Goal: Task Accomplishment & Management: Manage account settings

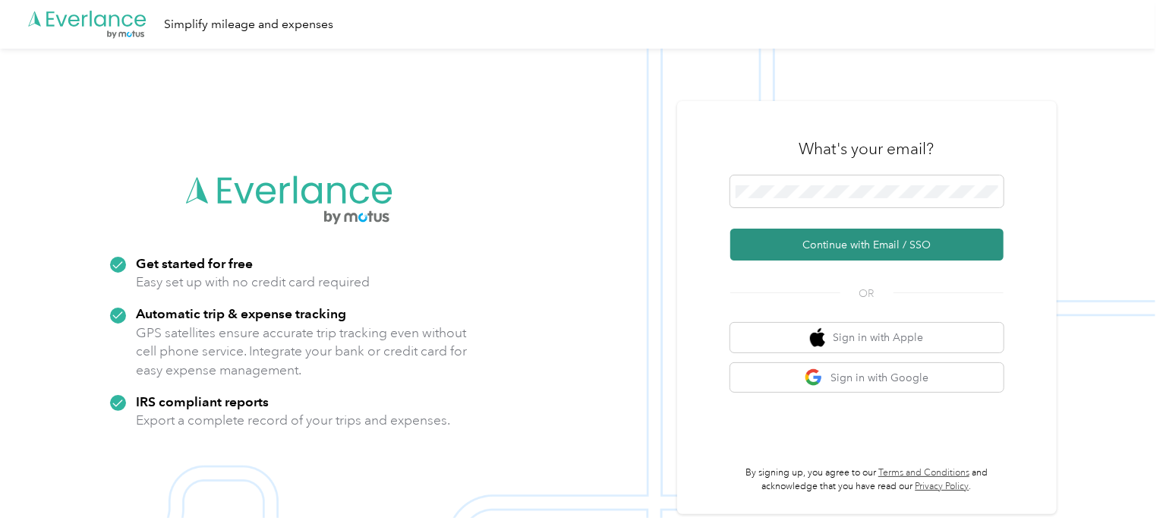
click at [807, 250] on button "Continue with Email / SSO" at bounding box center [866, 244] width 273 height 32
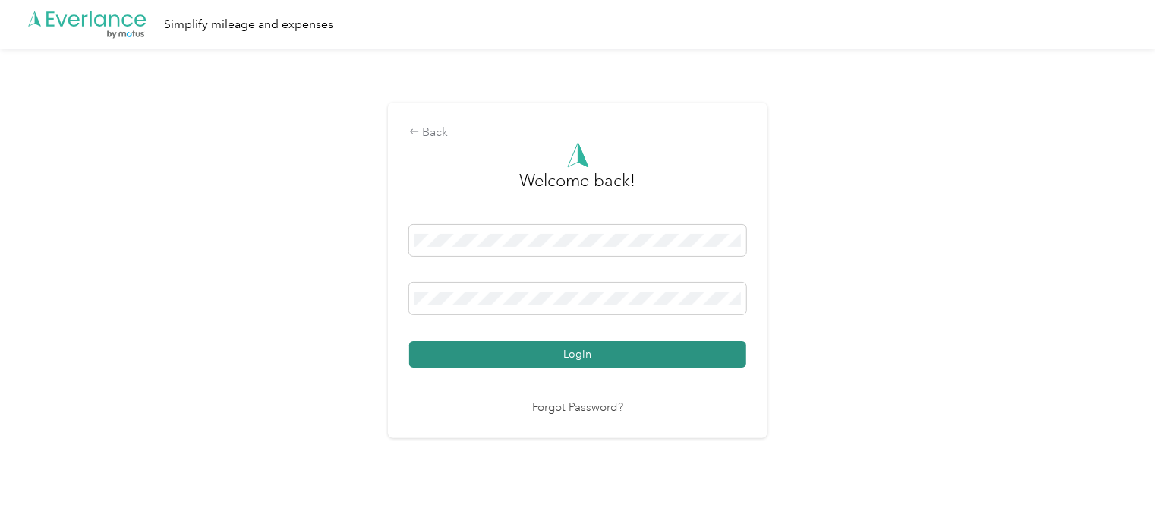
click at [573, 351] on button "Login" at bounding box center [577, 354] width 337 height 27
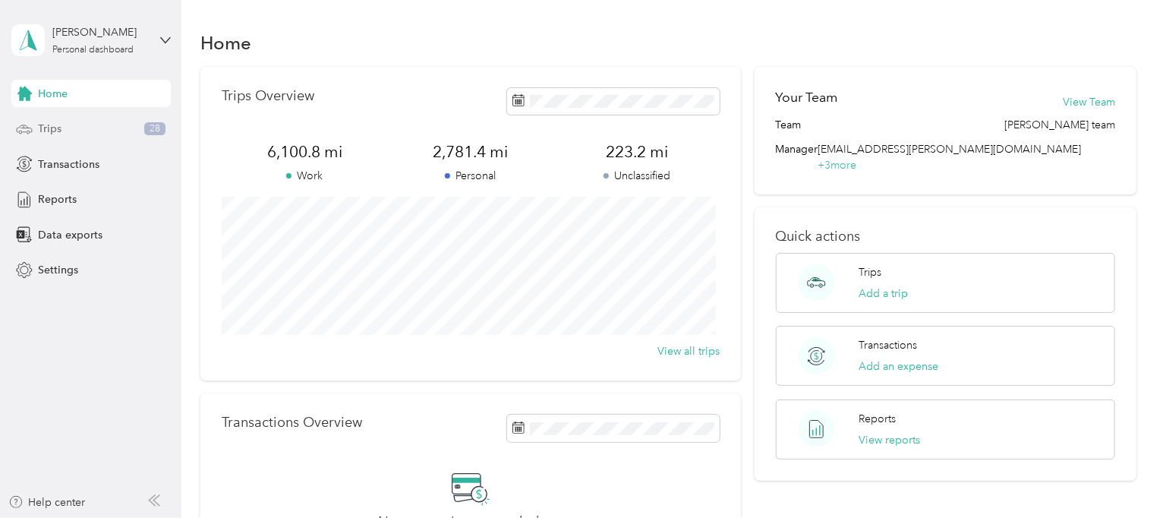
click at [31, 121] on icon at bounding box center [24, 129] width 17 height 17
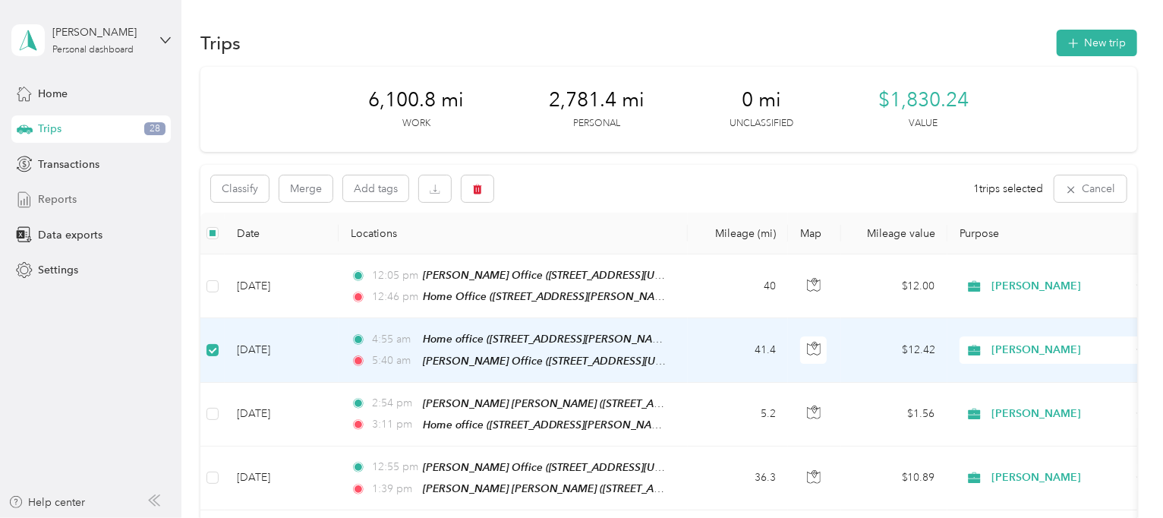
click at [60, 194] on span "Reports" at bounding box center [57, 199] width 39 height 16
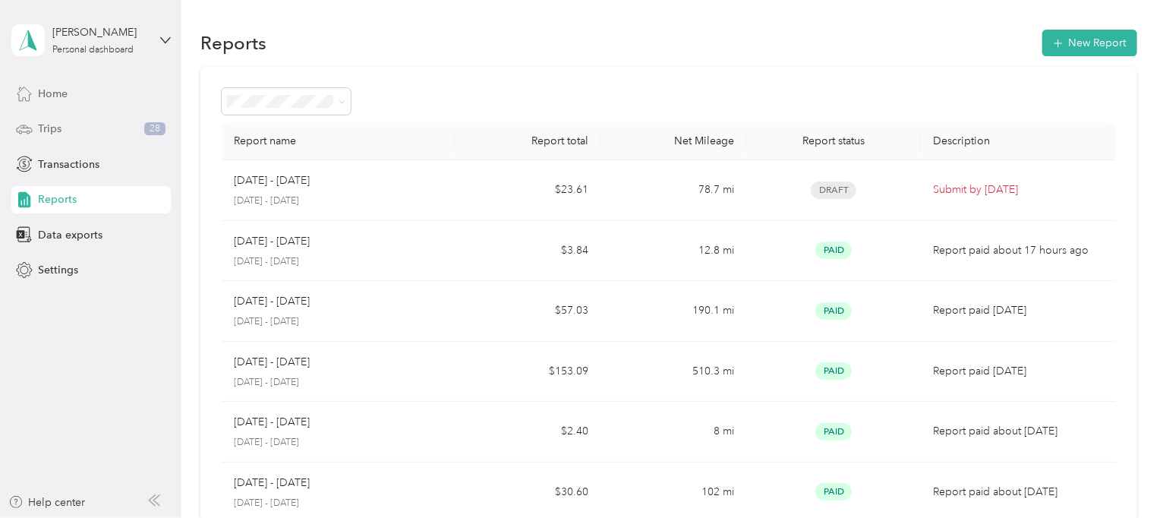
click at [60, 95] on span "Home" at bounding box center [53, 94] width 30 height 16
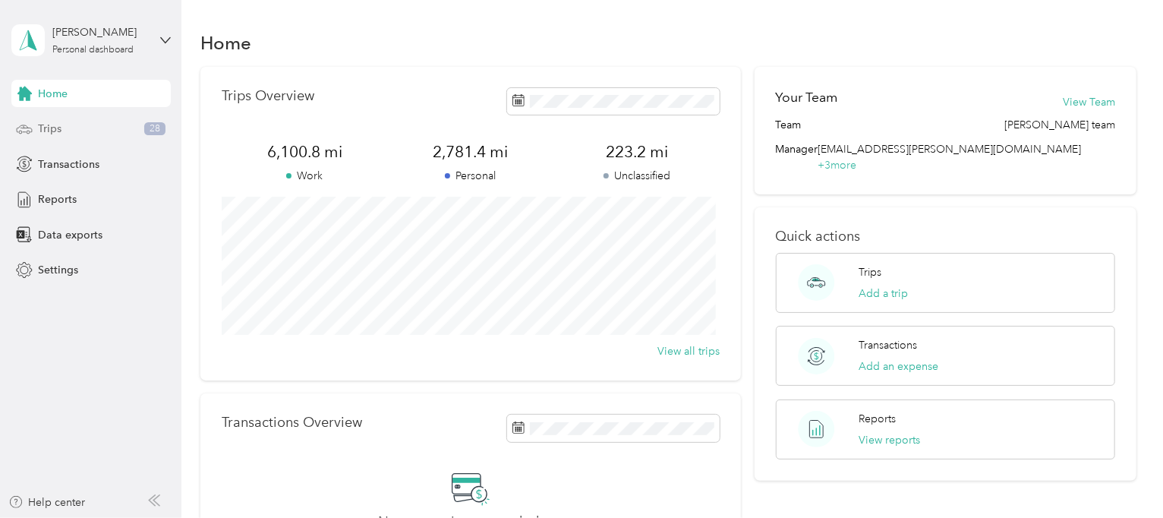
click at [51, 132] on span "Trips" at bounding box center [50, 129] width 24 height 16
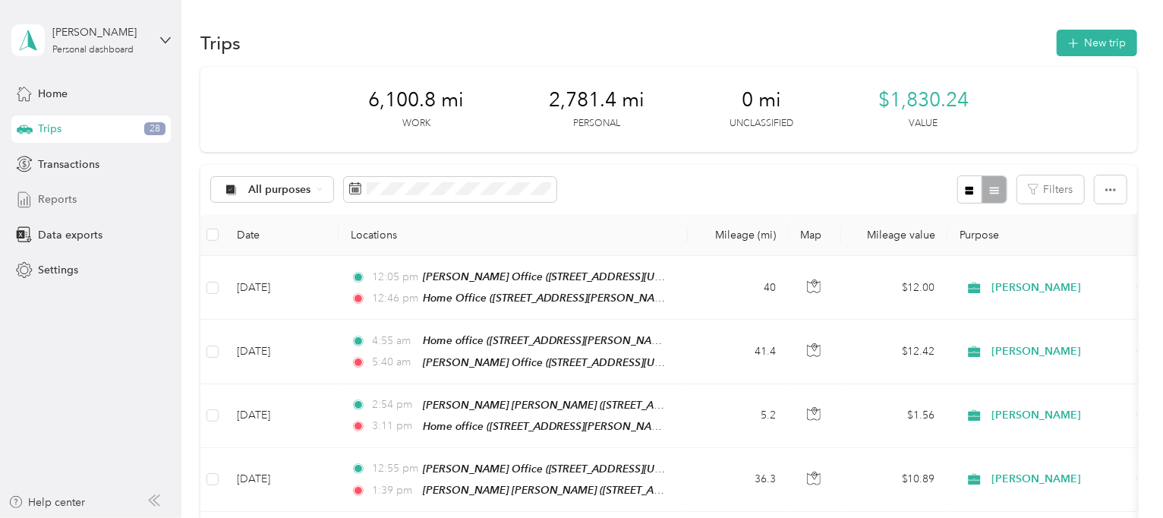
click at [50, 199] on span "Reports" at bounding box center [57, 199] width 39 height 16
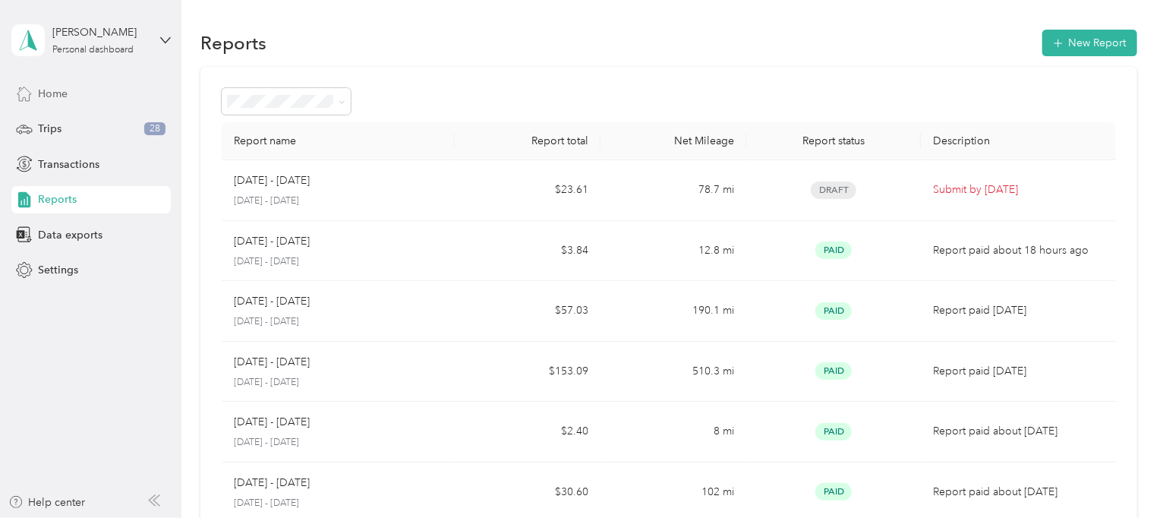
click at [56, 91] on span "Home" at bounding box center [53, 94] width 30 height 16
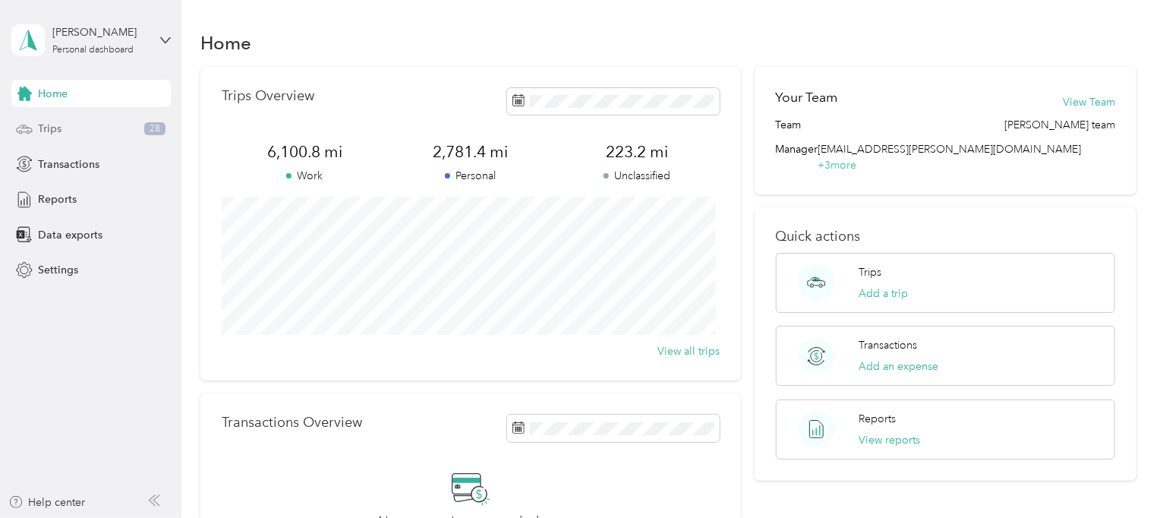
click at [57, 136] on span "Trips" at bounding box center [50, 129] width 24 height 16
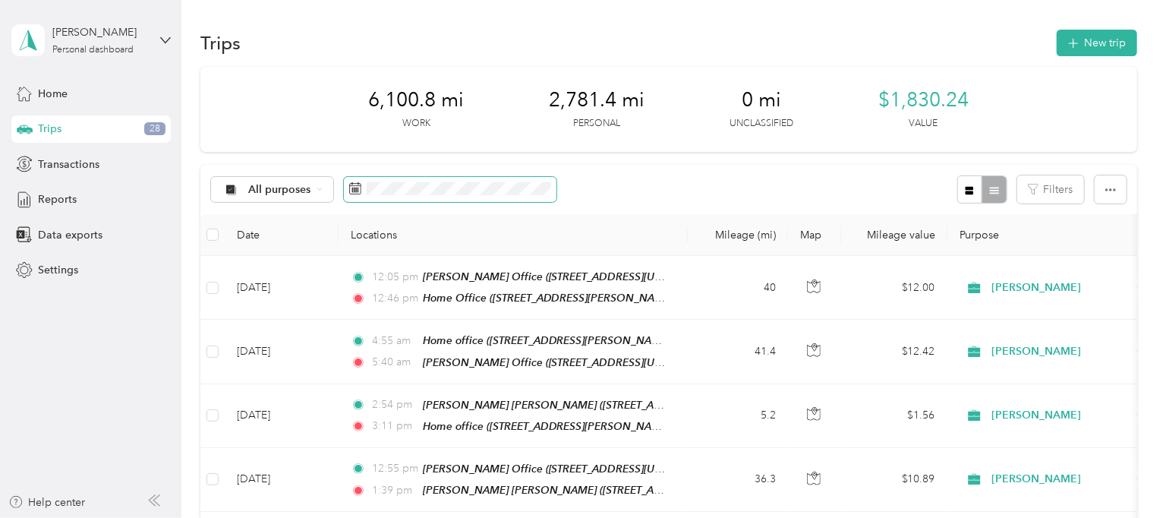
click at [387, 196] on span at bounding box center [450, 190] width 213 height 26
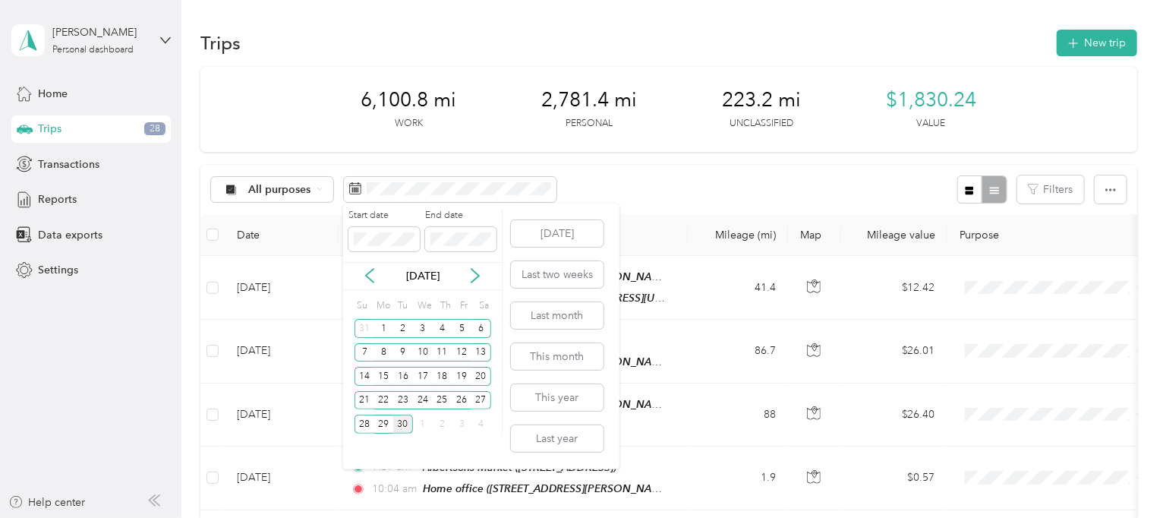
click at [494, 257] on div "Start date End date" at bounding box center [422, 235] width 159 height 53
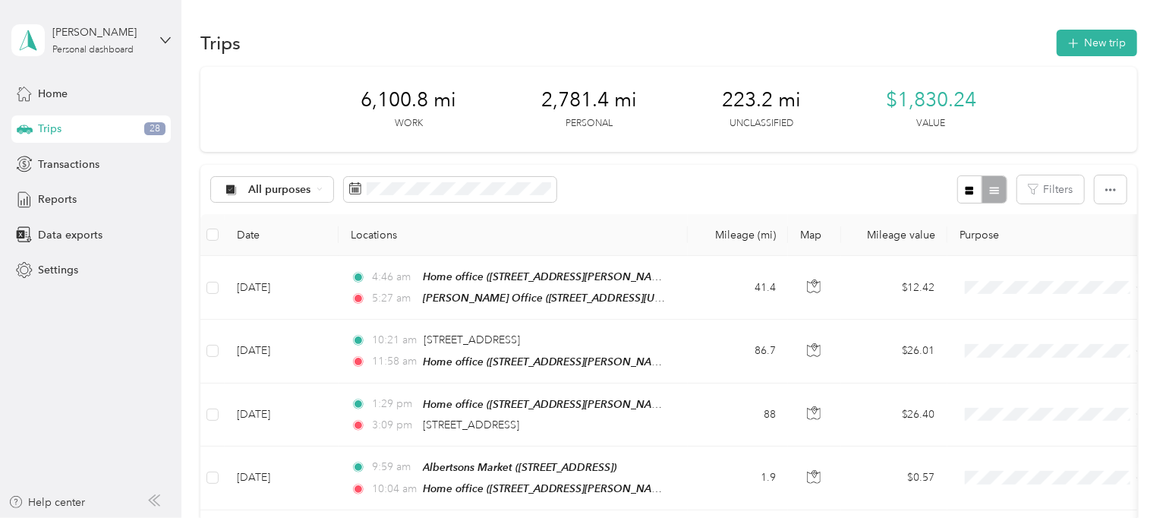
click at [640, 206] on div "All purposes Filters" at bounding box center [668, 189] width 937 height 49
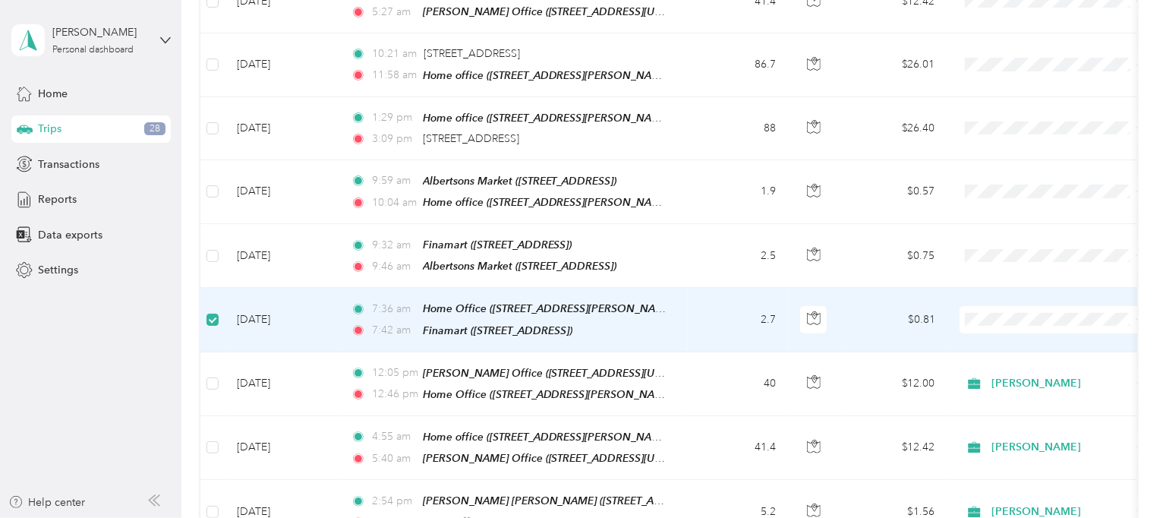
scroll to position [283, 0]
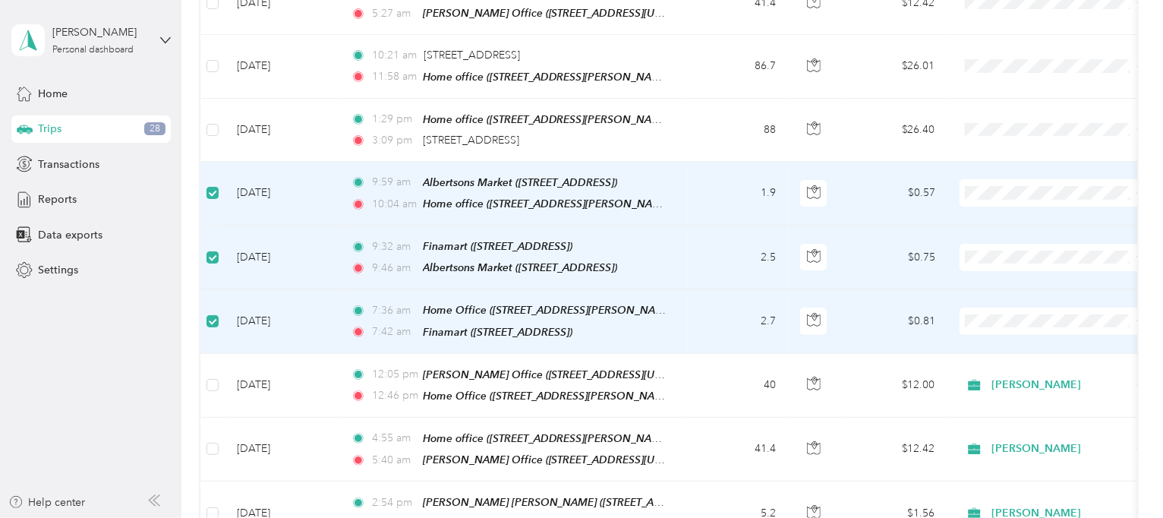
click at [985, 198] on span at bounding box center [1053, 192] width 188 height 27
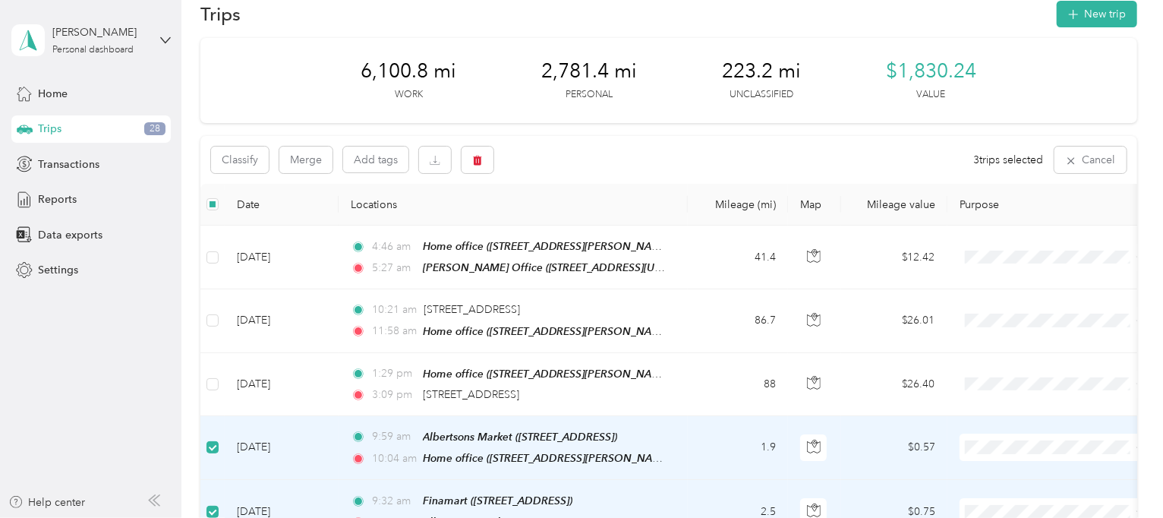
scroll to position [0, 0]
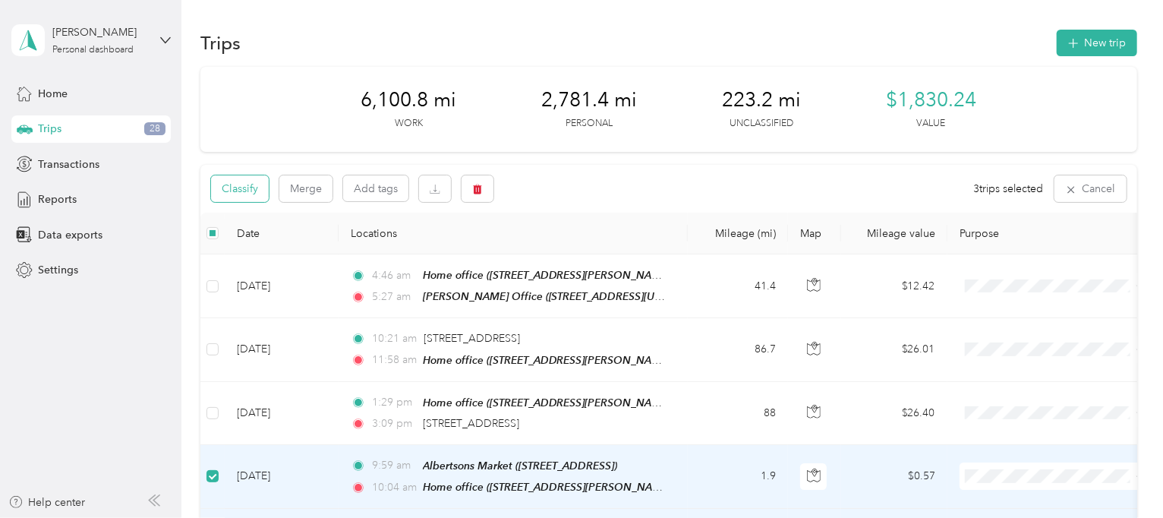
click at [257, 189] on button "Classify" at bounding box center [240, 188] width 58 height 27
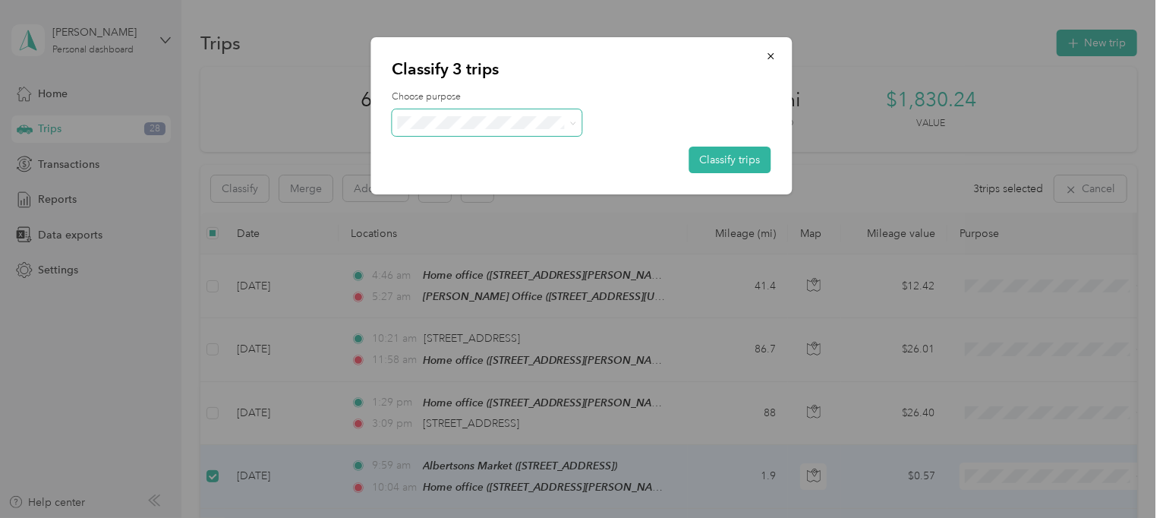
click at [573, 125] on icon at bounding box center [572, 123] width 7 height 7
click at [474, 148] on span "[PERSON_NAME]" at bounding box center [500, 149] width 141 height 16
click at [723, 166] on button "Classify trips" at bounding box center [730, 160] width 82 height 27
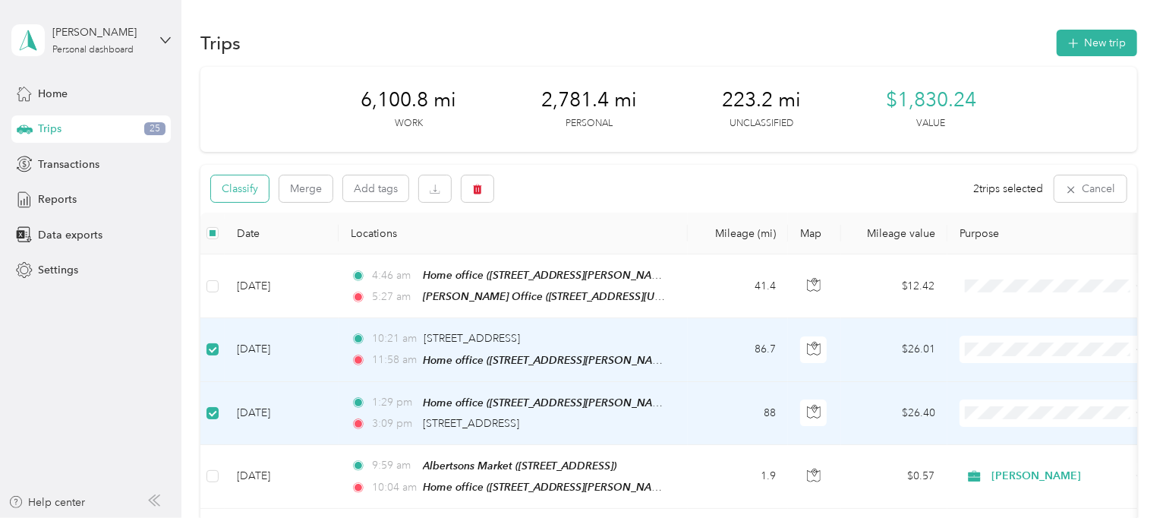
click at [257, 197] on button "Classify" at bounding box center [240, 188] width 58 height 27
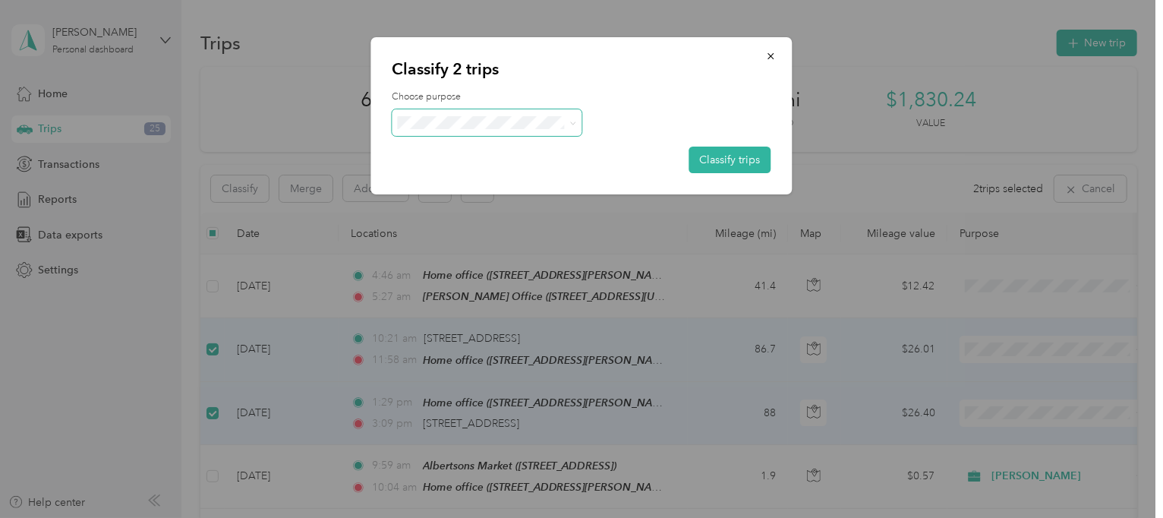
click at [572, 124] on icon at bounding box center [572, 123] width 7 height 7
click at [477, 178] on span "Personal" at bounding box center [500, 177] width 141 height 16
click at [695, 167] on button "Classify trips" at bounding box center [730, 160] width 82 height 27
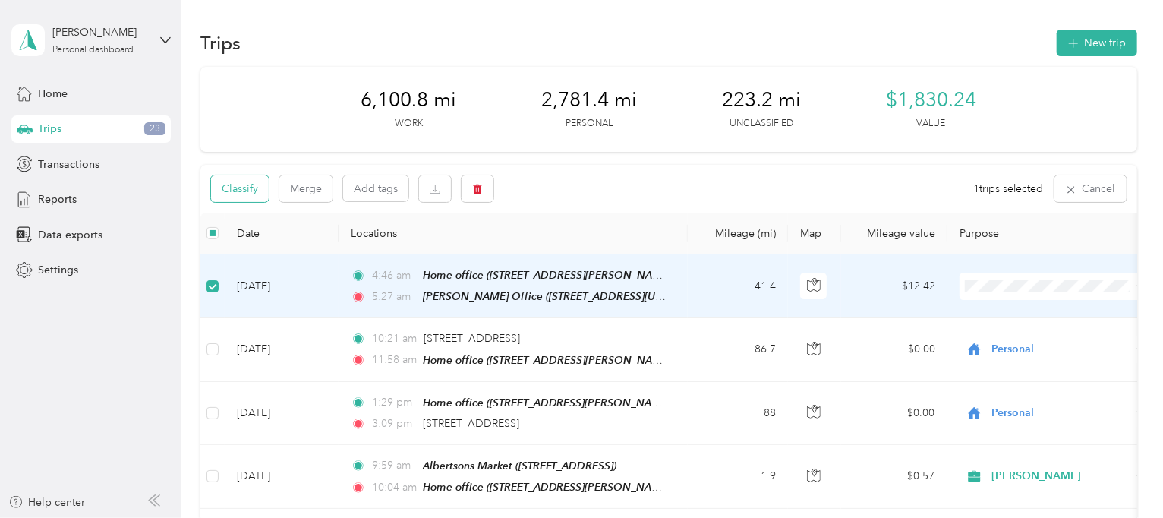
click at [253, 196] on button "Classify" at bounding box center [240, 188] width 58 height 27
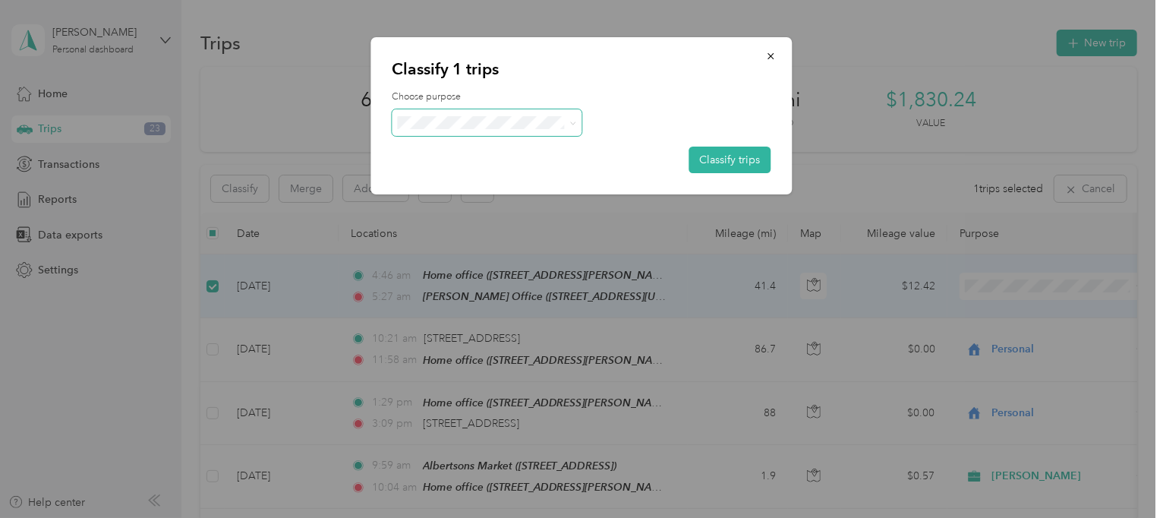
click at [576, 122] on span at bounding box center [487, 122] width 190 height 27
click at [572, 122] on icon at bounding box center [572, 122] width 5 height 3
click at [462, 150] on li "[PERSON_NAME]" at bounding box center [487, 147] width 190 height 27
click at [704, 159] on button "Classify trips" at bounding box center [730, 160] width 82 height 27
